Goal: Task Accomplishment & Management: Complete application form

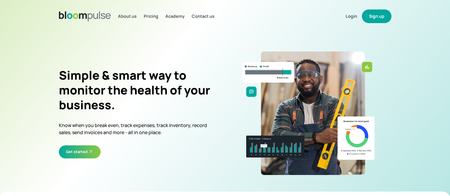
click at [379, 15] on button "Sign up" at bounding box center [376, 16] width 30 height 14
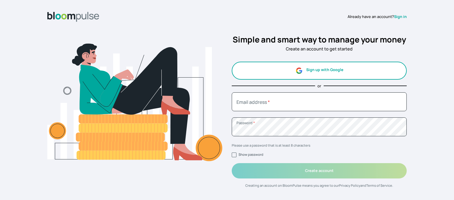
click at [321, 69] on button "Sign up with Google" at bounding box center [319, 71] width 175 height 18
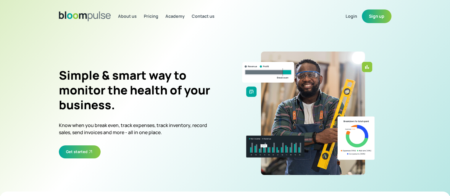
click at [372, 14] on button "Sign up" at bounding box center [376, 16] width 30 height 14
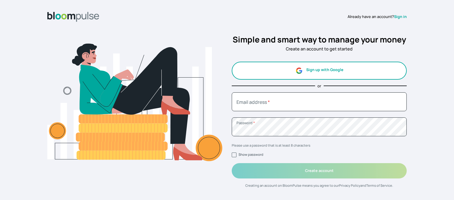
click at [323, 71] on button "Sign up with Google" at bounding box center [319, 71] width 175 height 18
